Goal: Obtain resource: Obtain resource

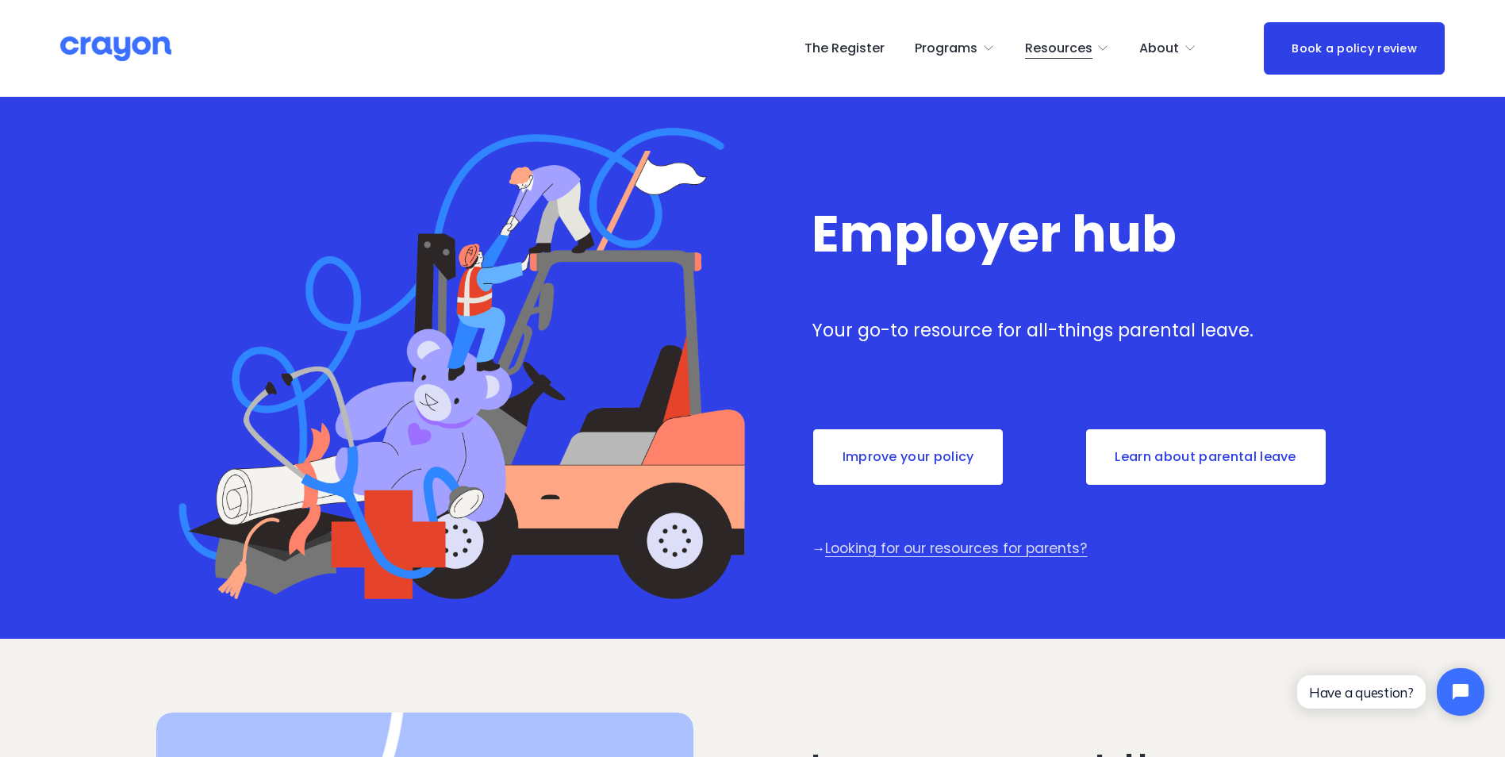
click at [919, 466] on link "Improve your policy" at bounding box center [908, 457] width 194 height 59
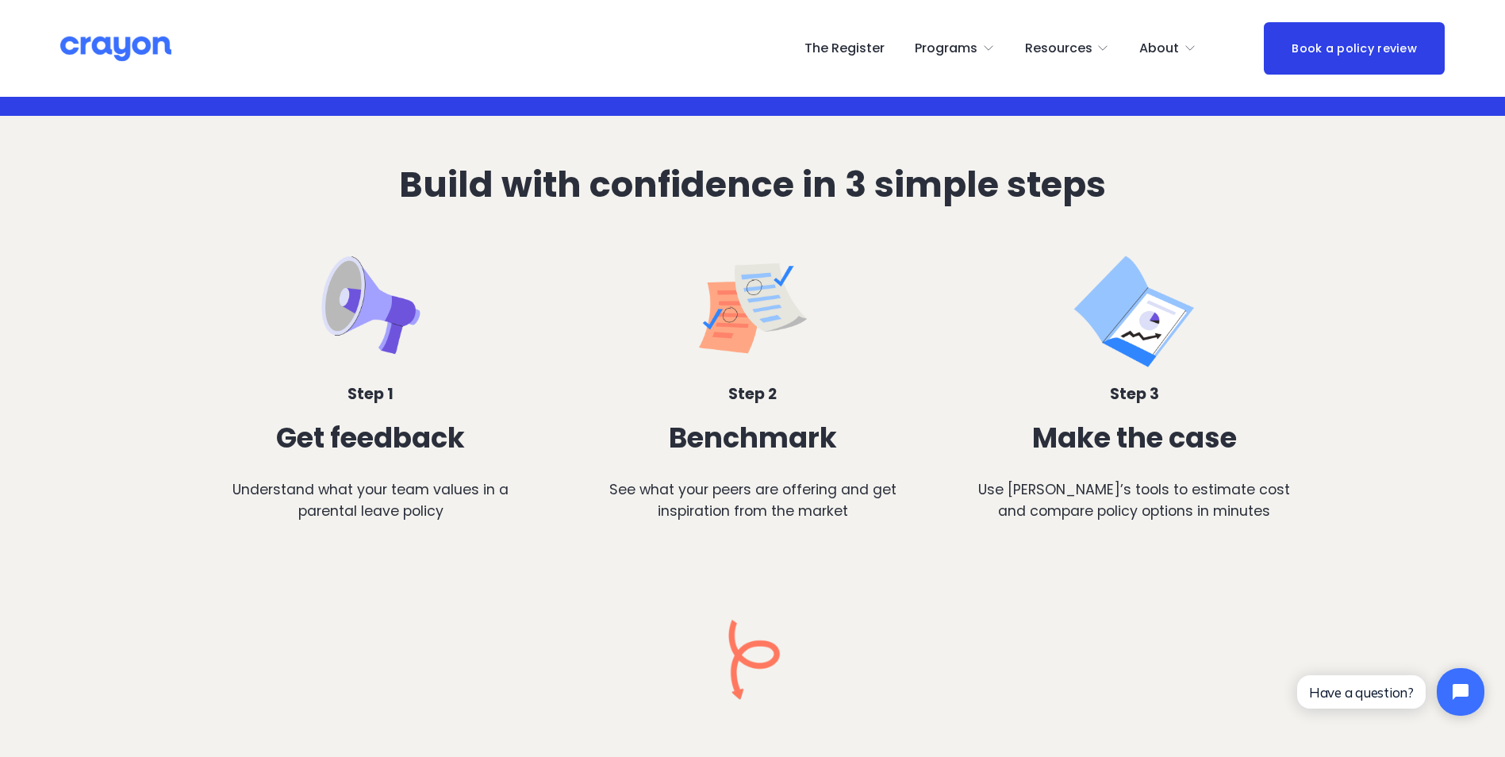
scroll to position [635, 0]
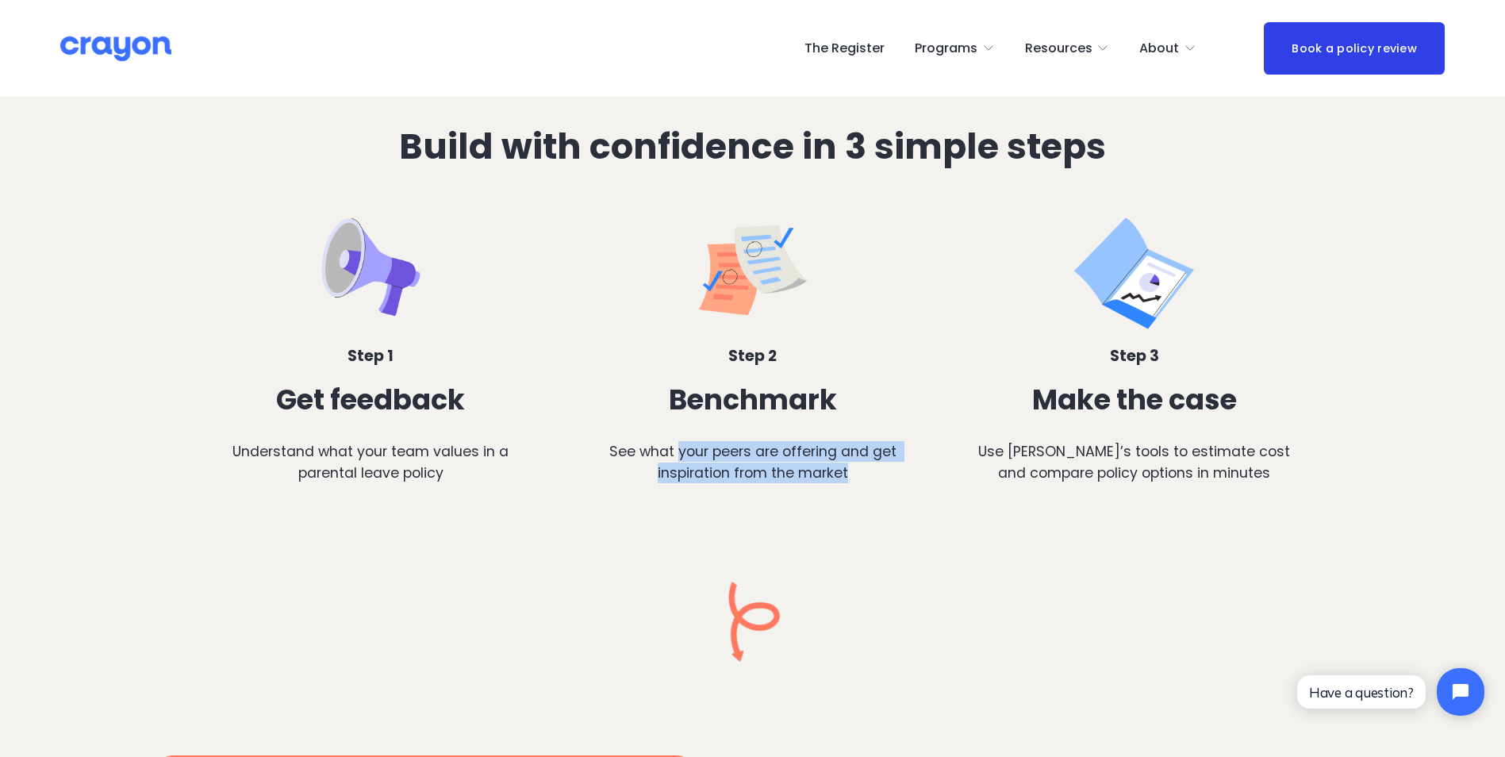
drag, startPoint x: 679, startPoint y: 459, endPoint x: 879, endPoint y: 481, distance: 201.1
click at [879, 481] on p "See what your peers are offering and get inspiration from the market" at bounding box center [752, 462] width 319 height 42
drag, startPoint x: 879, startPoint y: 481, endPoint x: 872, endPoint y: 511, distance: 30.0
click at [872, 511] on p at bounding box center [752, 506] width 319 height 21
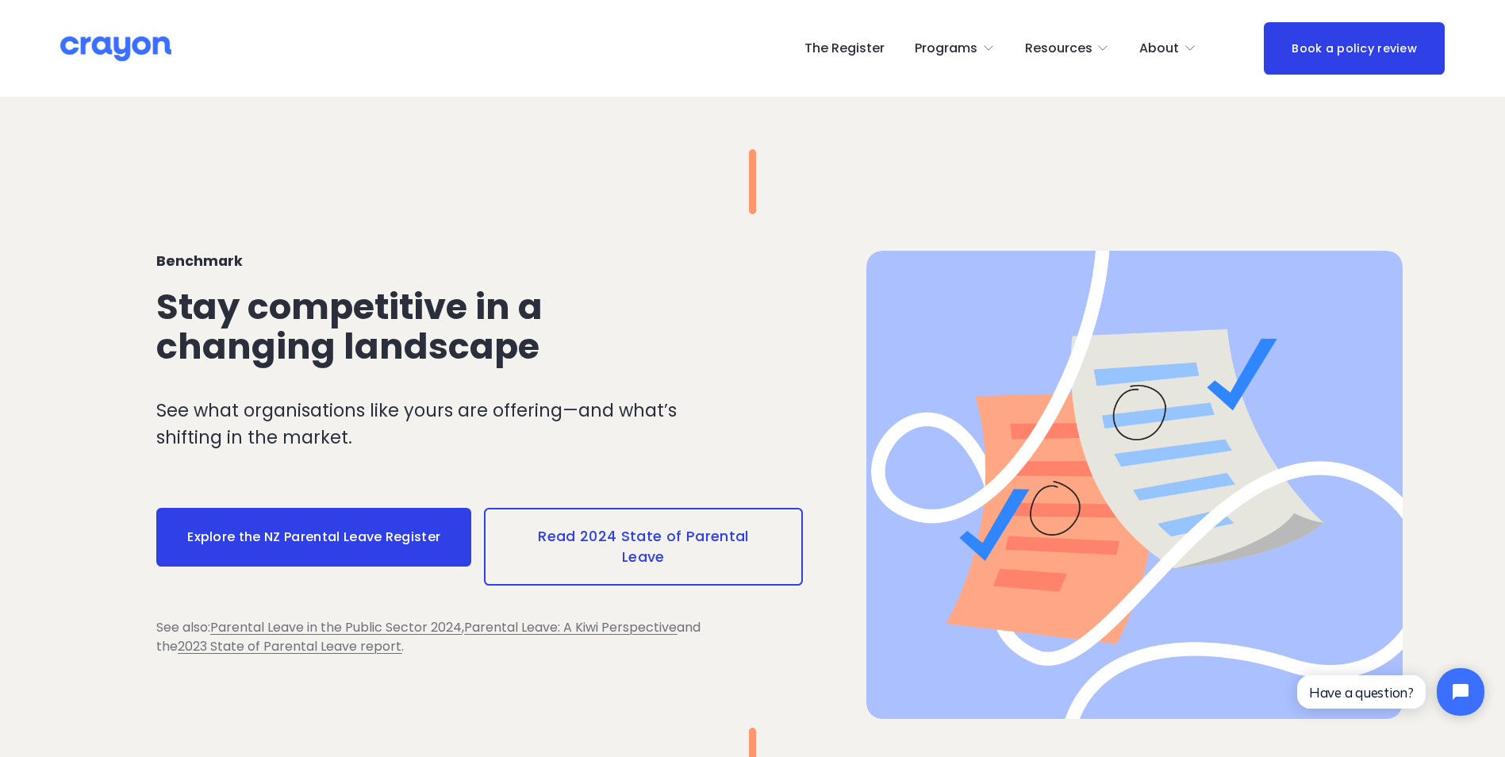
scroll to position [1745, 0]
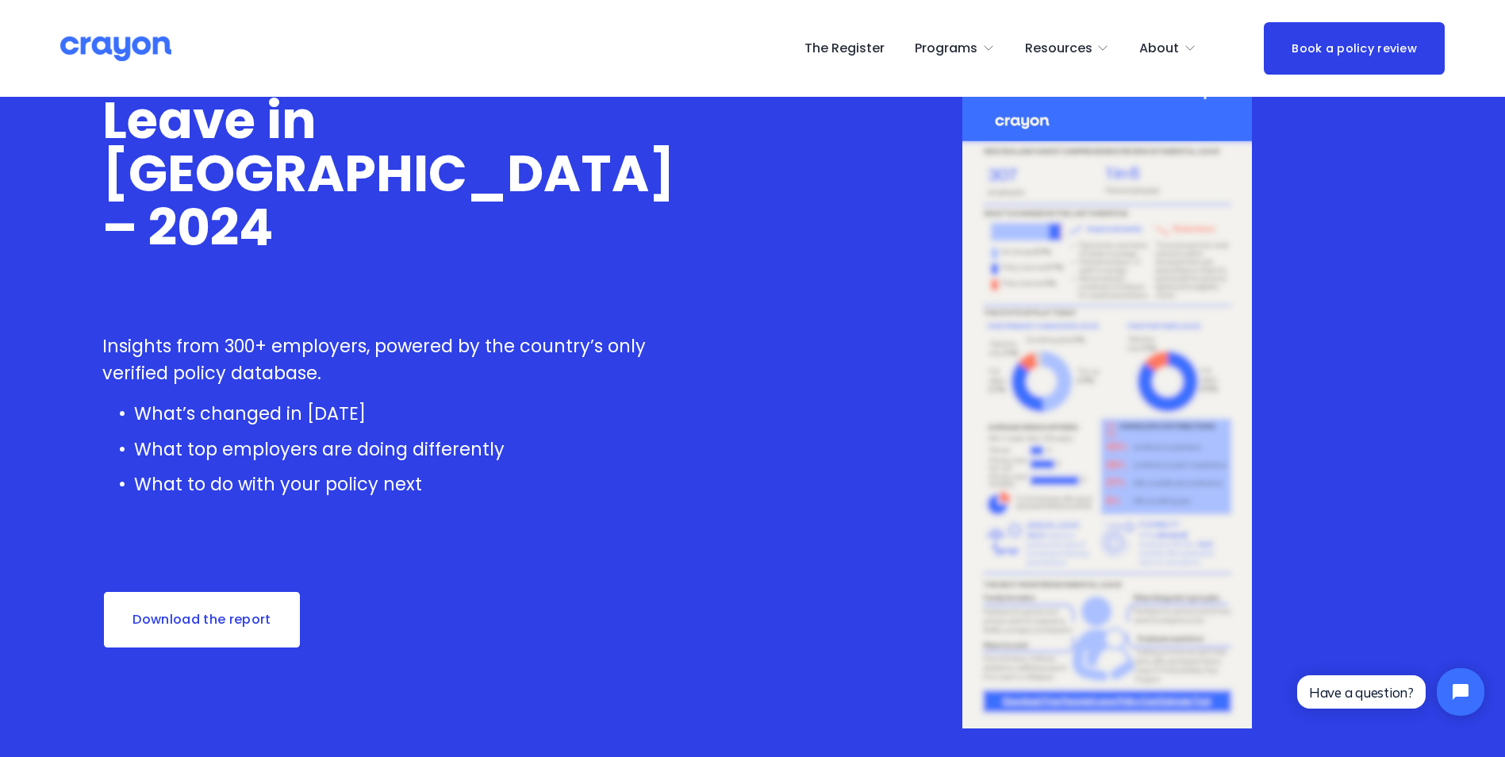
scroll to position [159, 0]
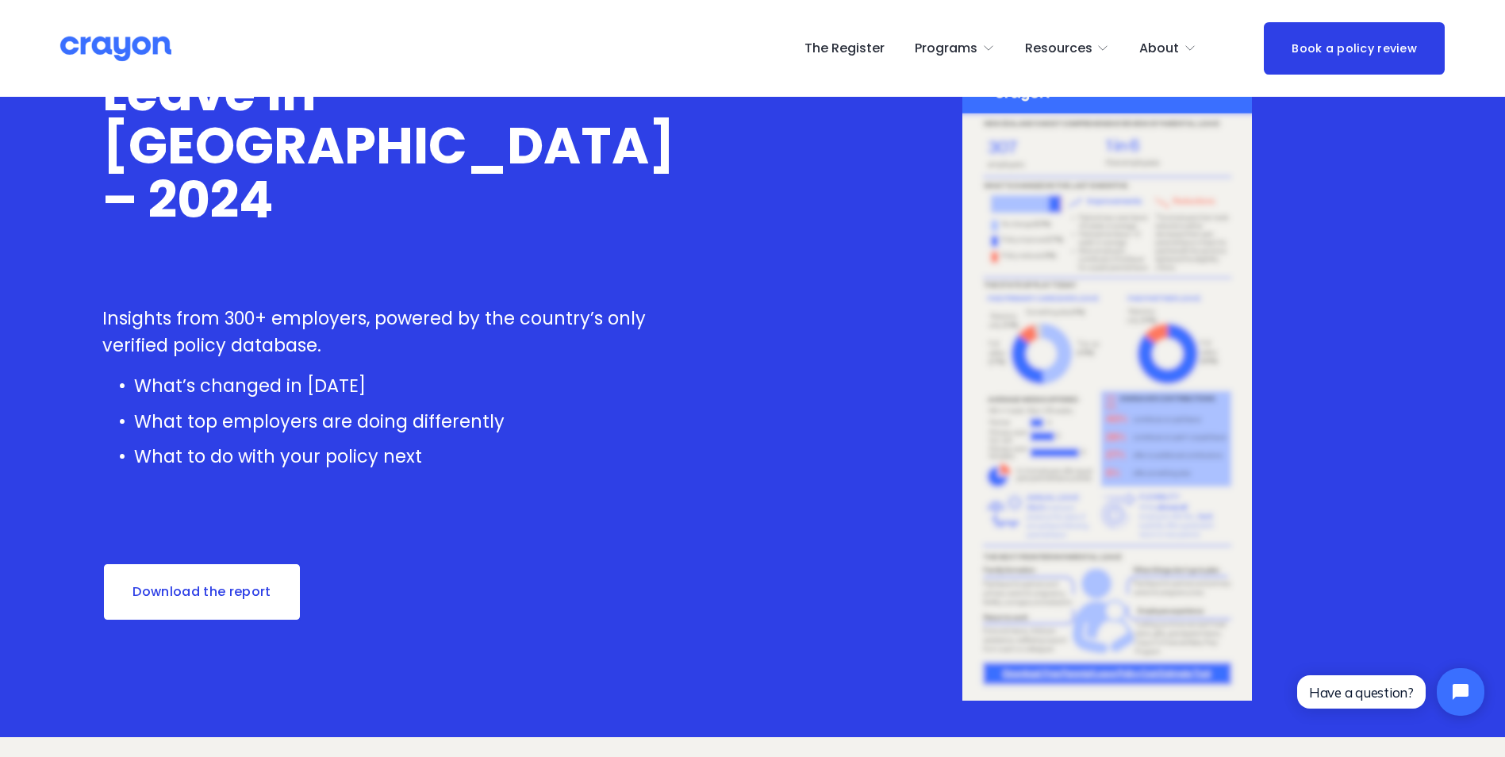
click at [213, 586] on link "Download the report" at bounding box center [202, 591] width 200 height 59
